Goal: Task Accomplishment & Management: Complete application form

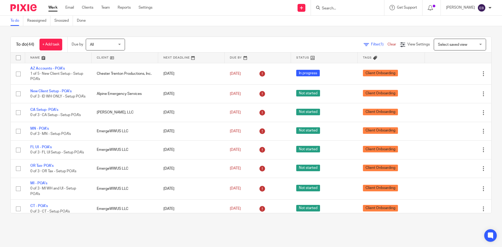
click at [368, 7] on input "Search" at bounding box center [344, 8] width 47 height 5
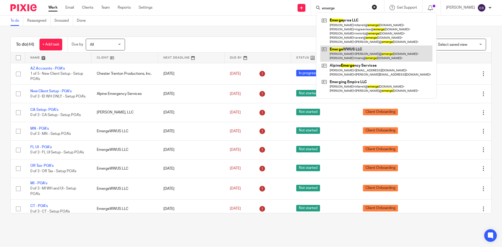
type input "emerge"
drag, startPoint x: 342, startPoint y: 52, endPoint x: 336, endPoint y: 47, distance: 7.3
click at [342, 51] on link at bounding box center [376, 53] width 112 height 16
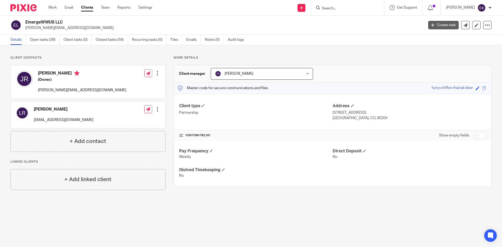
click at [445, 25] on link "Create task" at bounding box center [443, 25] width 30 height 8
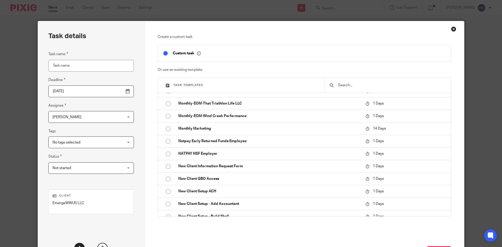
scroll to position [261, 0]
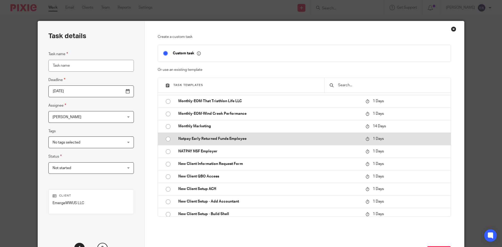
click at [164, 140] on input "radio" at bounding box center [168, 139] width 10 height 10
type input "2025-09-27"
type input "Natpay Early Returned Funds Employee"
checkbox input "false"
radio input "false"
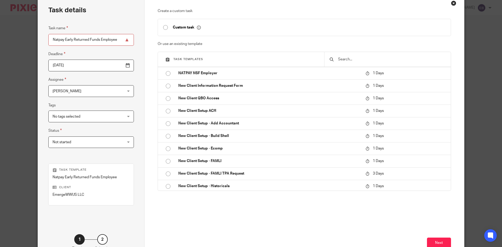
scroll to position [62, 0]
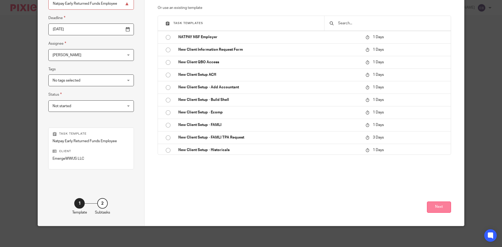
click at [431, 206] on button "Next" at bounding box center [439, 207] width 24 height 11
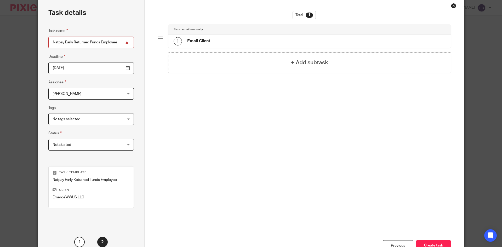
scroll to position [52, 0]
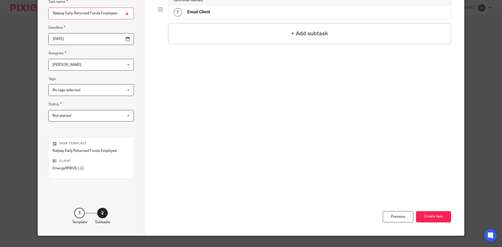
click at [285, 13] on div "1 Email Client" at bounding box center [309, 12] width 283 height 14
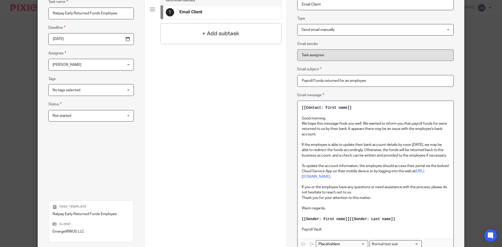
click at [438, 122] on p "We hope this message finds you well. We wanted to inform you that payroll funds…" at bounding box center [375, 129] width 147 height 16
click at [347, 219] on p "[[Sender: First name]] [[Sender: Last name]]" at bounding box center [375, 219] width 147 height 5
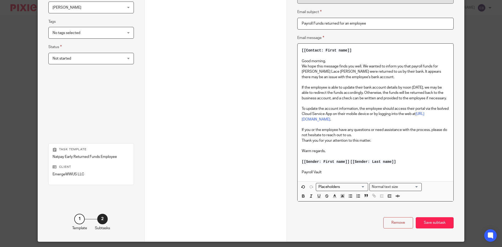
scroll to position [125, 0]
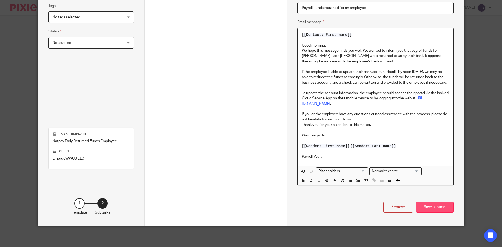
click at [436, 205] on div "Save subtask" at bounding box center [435, 207] width 38 height 11
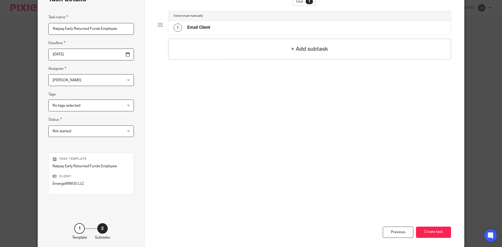
scroll to position [62, 0]
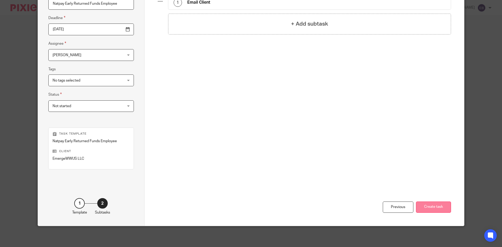
click at [437, 209] on button "Create task" at bounding box center [433, 207] width 35 height 11
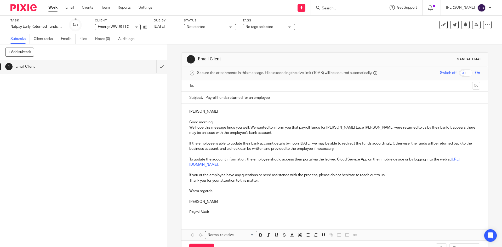
click at [264, 85] on input "text" at bounding box center [334, 86] width 271 height 6
drag, startPoint x: 469, startPoint y: 87, endPoint x: 466, endPoint y: 88, distance: 2.7
click at [472, 88] on button "Cc" at bounding box center [476, 86] width 8 height 8
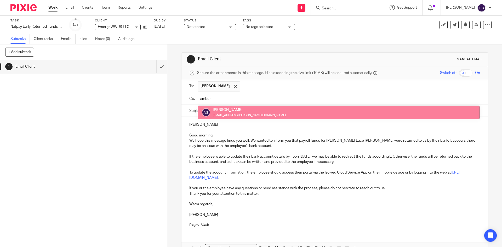
type input "amber"
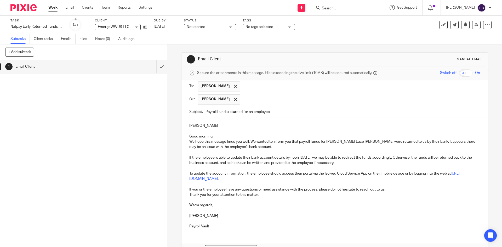
click at [255, 102] on input "text" at bounding box center [360, 99] width 235 height 10
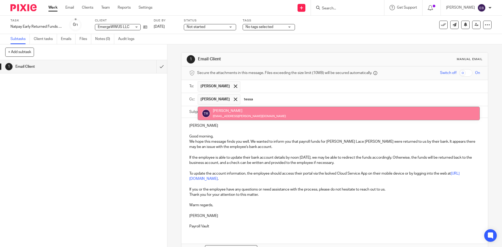
type input "tessa"
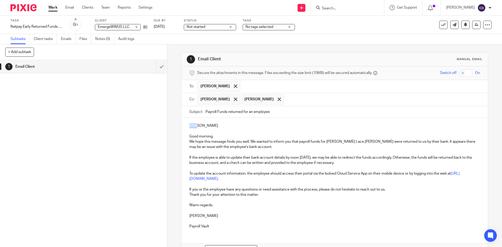
drag, startPoint x: 199, startPoint y: 126, endPoint x: 187, endPoint y: 123, distance: 12.9
click at [184, 127] on div "John Good morning, We hope this message finds you well. We wanted to inform you…" at bounding box center [334, 175] width 306 height 115
click at [256, 145] on p "We hope this message finds you well. We wanted to inform you that payroll funds…" at bounding box center [334, 144] width 290 height 11
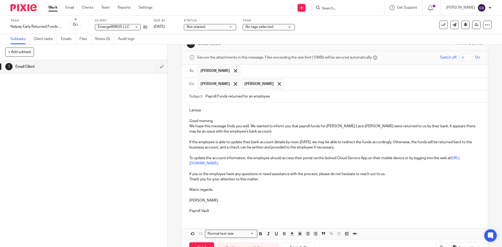
scroll to position [33, 0]
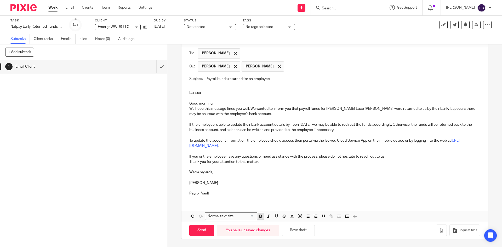
drag, startPoint x: 258, startPoint y: 217, endPoint x: 252, endPoint y: 128, distance: 88.9
click at [258, 217] on icon "button" at bounding box center [260, 216] width 5 height 5
click at [301, 115] on p "We hope this message finds you well. We wanted to inform you that payroll funds…" at bounding box center [334, 111] width 290 height 11
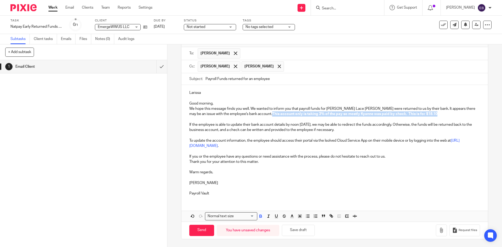
drag, startPoint x: 247, startPoint y: 113, endPoint x: 417, endPoint y: 114, distance: 170.0
click at [417, 114] on p "We hope this message finds you well. We wanted to inform you that payroll funds…" at bounding box center [334, 111] width 290 height 11
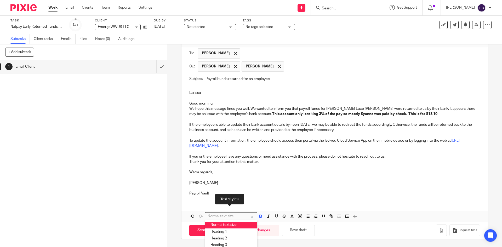
click at [252, 217] on input "Search for option" at bounding box center [230, 216] width 48 height 5
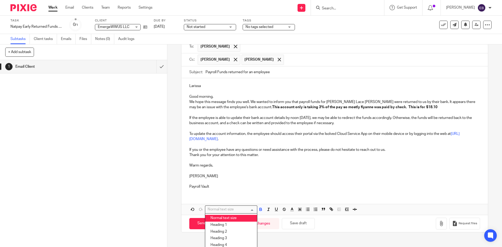
scroll to position [43, 0]
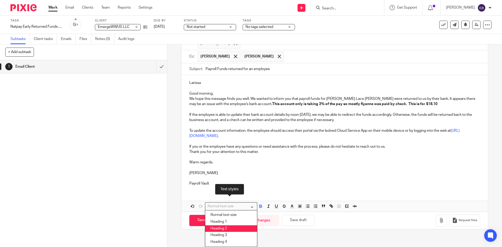
click at [231, 228] on li "Heading 2" at bounding box center [231, 228] width 52 height 7
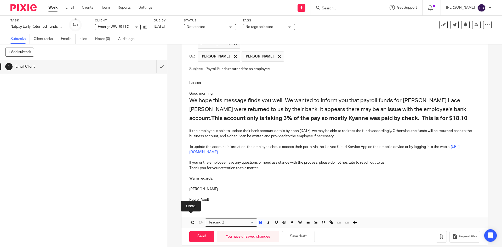
click at [190, 221] on icon "button" at bounding box center [192, 222] width 5 height 5
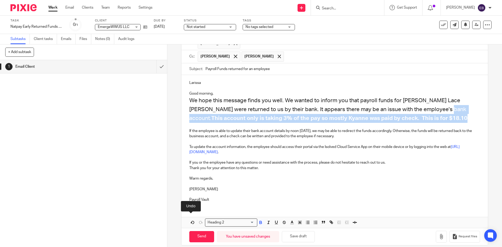
scroll to position [33, 0]
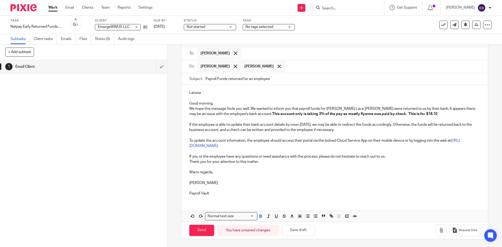
click at [388, 120] on p at bounding box center [334, 119] width 290 height 5
drag, startPoint x: 247, startPoint y: 112, endPoint x: 411, endPoint y: 116, distance: 164.2
click at [411, 116] on p "We hope this message finds you well. We wanted to inform you that payroll funds…" at bounding box center [334, 111] width 290 height 11
click at [248, 217] on input "Search for option" at bounding box center [230, 216] width 48 height 5
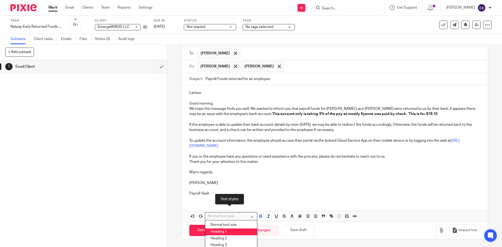
click at [244, 230] on li "Heading 1" at bounding box center [231, 232] width 52 height 7
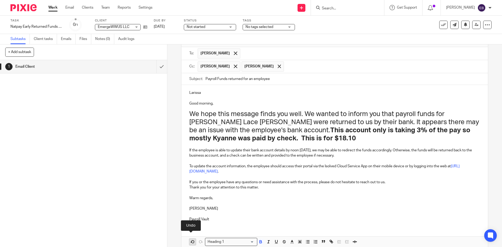
click at [192, 242] on icon "button" at bounding box center [192, 242] width 5 height 5
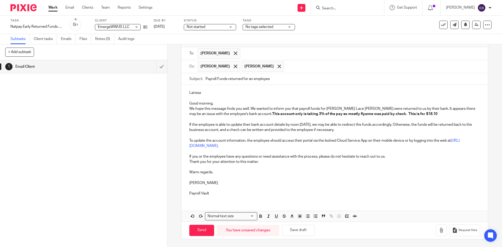
click at [277, 177] on p at bounding box center [334, 177] width 290 height 5
drag, startPoint x: 276, startPoint y: 113, endPoint x: 267, endPoint y: 115, distance: 8.6
click at [272, 114] on strong "This account only is taking 3% of the pay so mostly Kyanne was paid by check. T…" at bounding box center [354, 114] width 165 height 4
drag, startPoint x: 292, startPoint y: 114, endPoint x: 268, endPoint y: 115, distance: 23.5
click at [272, 115] on strong "This account only is taking 3% of the pay so mostly Kyanne was paid by check. T…" at bounding box center [354, 114] width 165 height 4
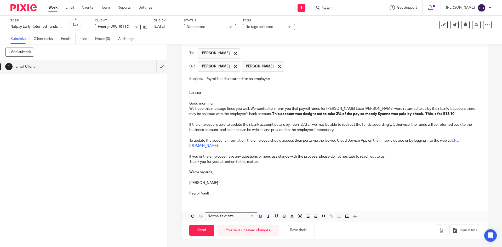
click at [407, 114] on strong "This account was designated to take 3% of the pay so mostly Kyanne was paid by …" at bounding box center [363, 114] width 182 height 4
click at [203, 231] on input "Send" at bounding box center [201, 230] width 25 height 11
type input "Sent"
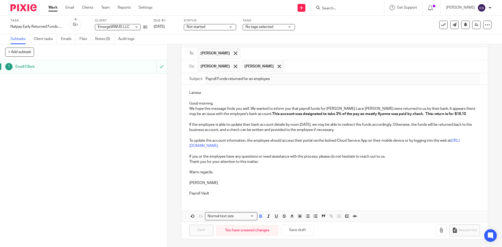
click at [53, 7] on link "Work" at bounding box center [52, 7] width 9 height 5
